Goal: Obtain resource: Download file/media

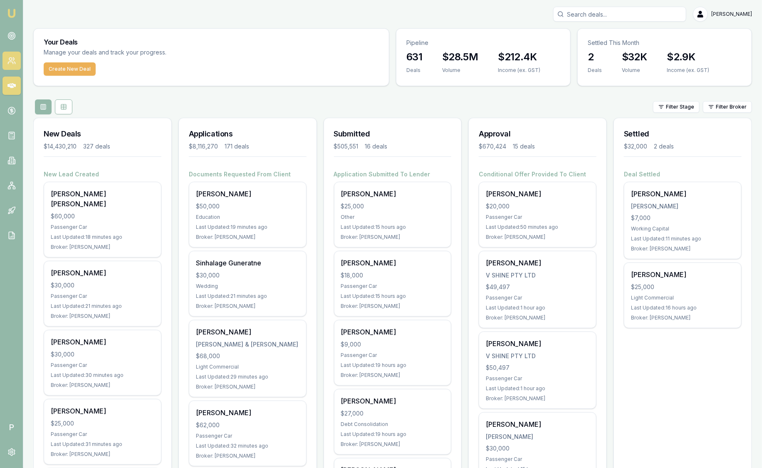
click at [12, 61] on icon at bounding box center [11, 61] width 8 height 8
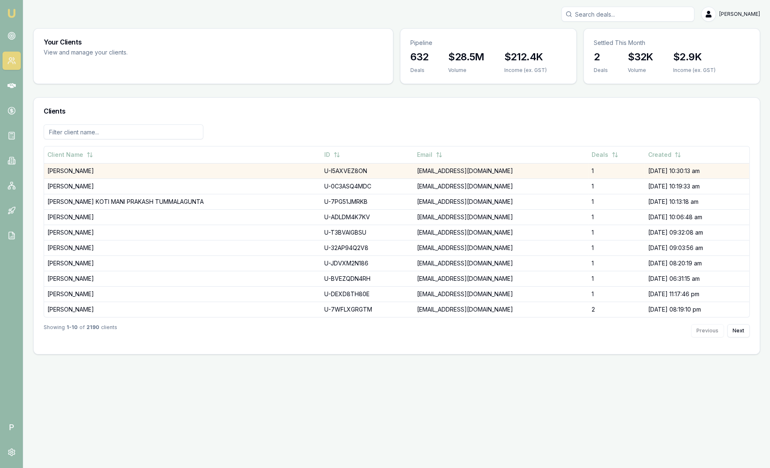
click at [73, 168] on td "[PERSON_NAME]" at bounding box center [182, 170] width 277 height 15
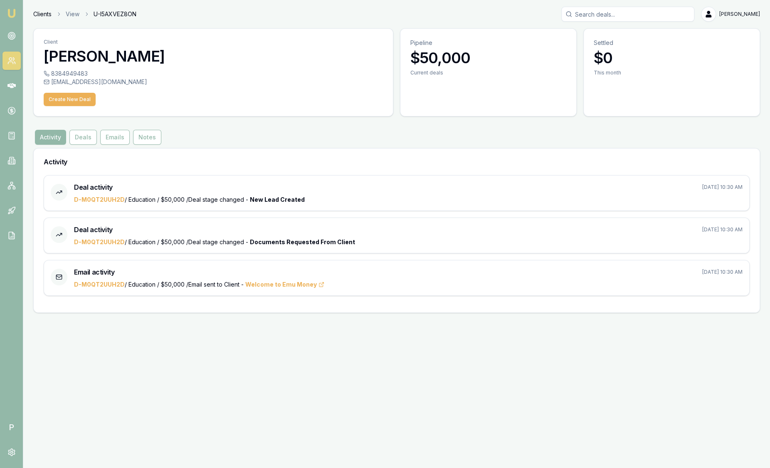
click at [47, 16] on link "Clients" at bounding box center [42, 14] width 18 height 8
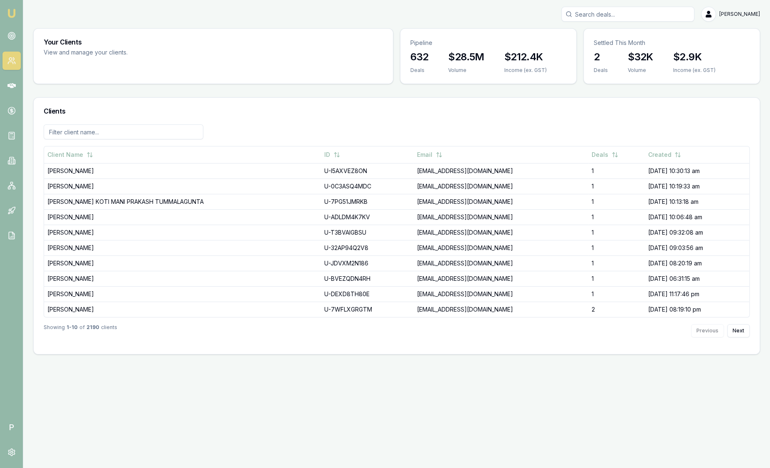
click at [11, 12] on img at bounding box center [12, 13] width 10 height 10
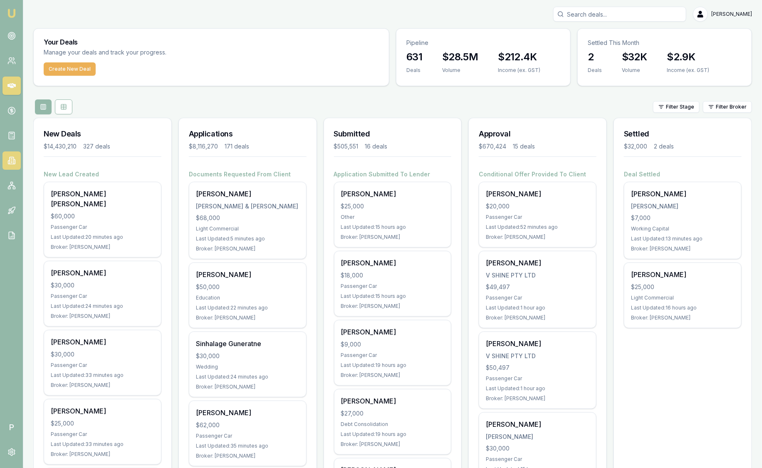
click at [15, 166] on link at bounding box center [11, 160] width 18 height 18
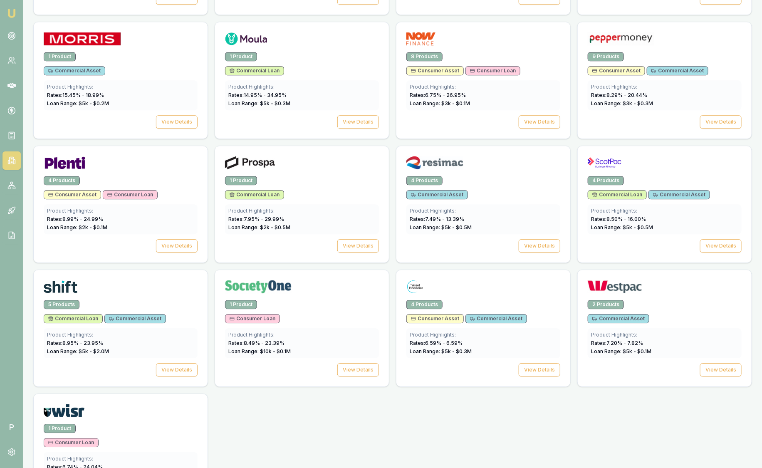
scroll to position [1081, 0]
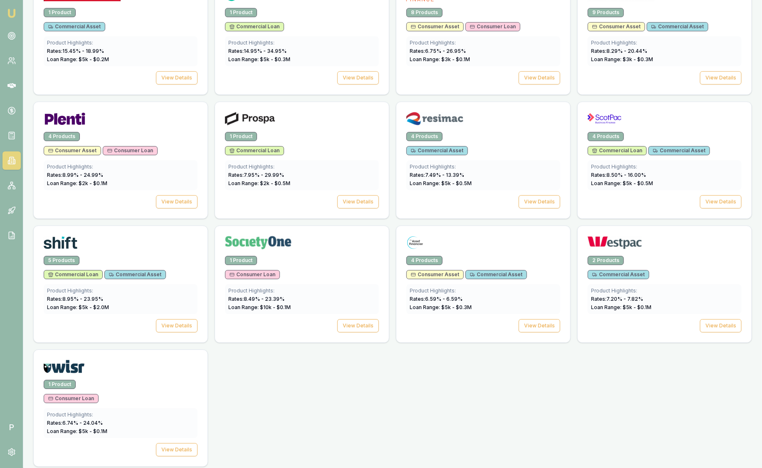
click at [509, 240] on div at bounding box center [483, 244] width 154 height 17
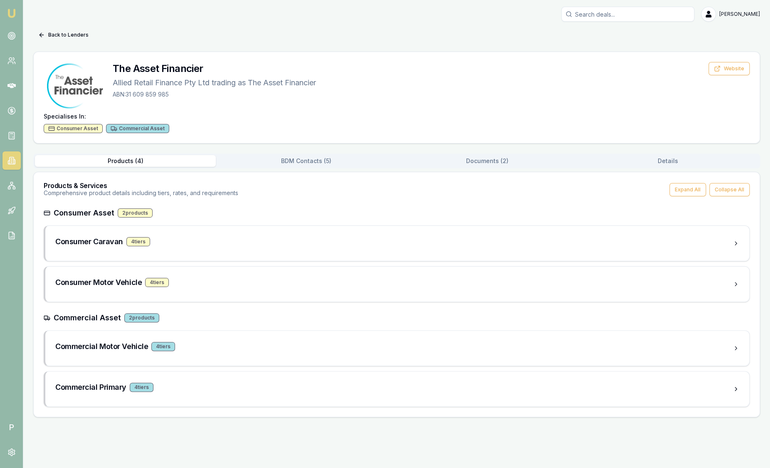
click at [493, 156] on button "Documents ( 2 )" at bounding box center [487, 161] width 181 height 12
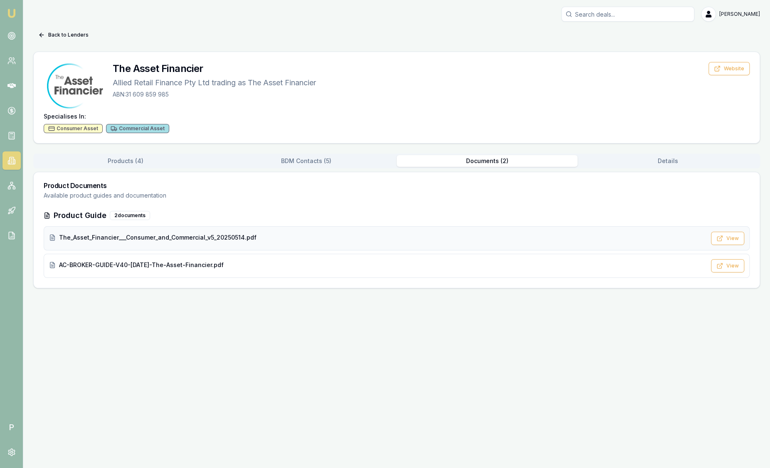
click at [276, 240] on div "The_Asset_Financier___Consumer_and_Commercial_v5_20250514.pdf" at bounding box center [377, 237] width 657 height 8
